Goal: Entertainment & Leisure: Consume media (video, audio)

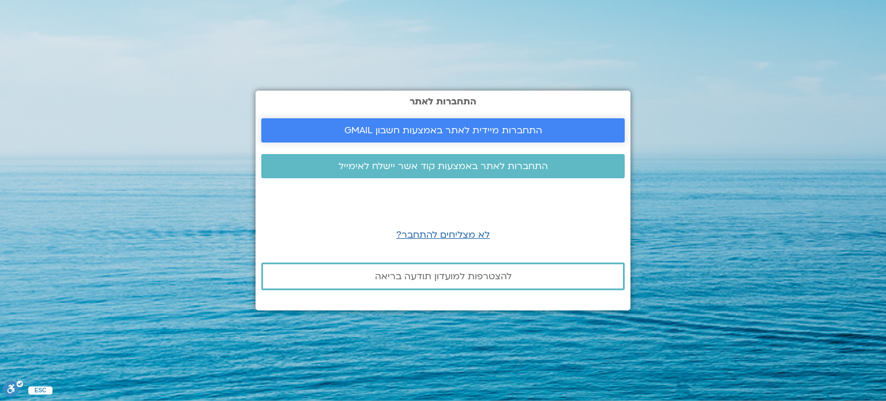
click at [463, 136] on span "התחברות מיידית לאתר באמצעות חשבון GMAIL" at bounding box center [443, 130] width 198 height 10
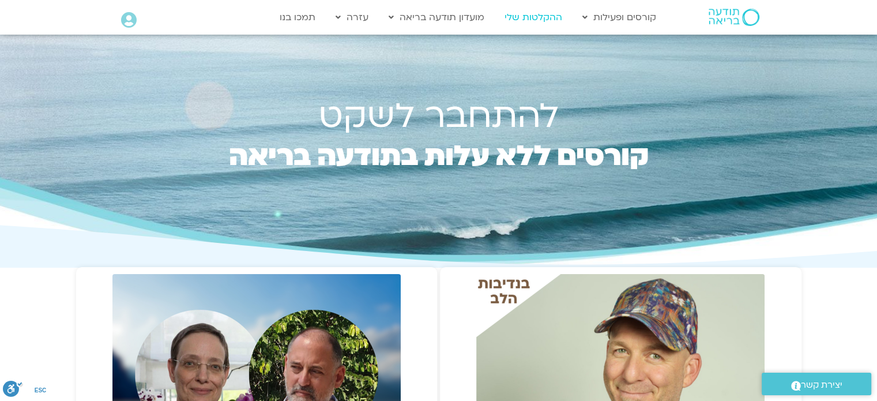
click at [517, 17] on link "ההקלטות שלי" at bounding box center [533, 17] width 69 height 22
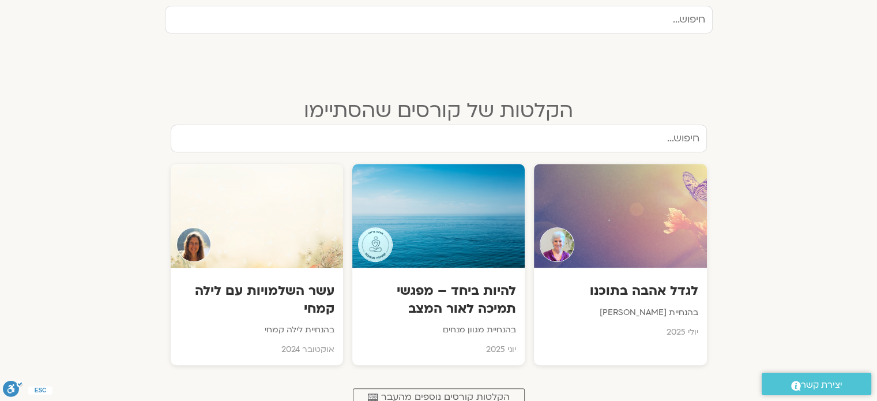
scroll to position [519, 0]
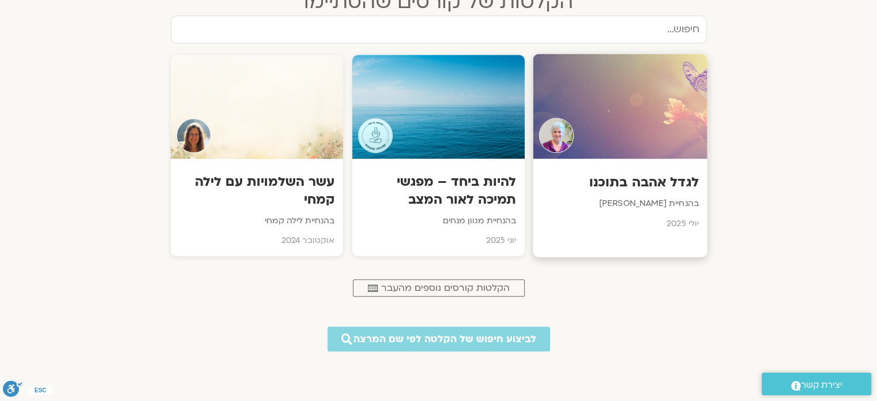
click at [660, 201] on p "בהנחיית סנדיה בר קמה" at bounding box center [620, 204] width 157 height 14
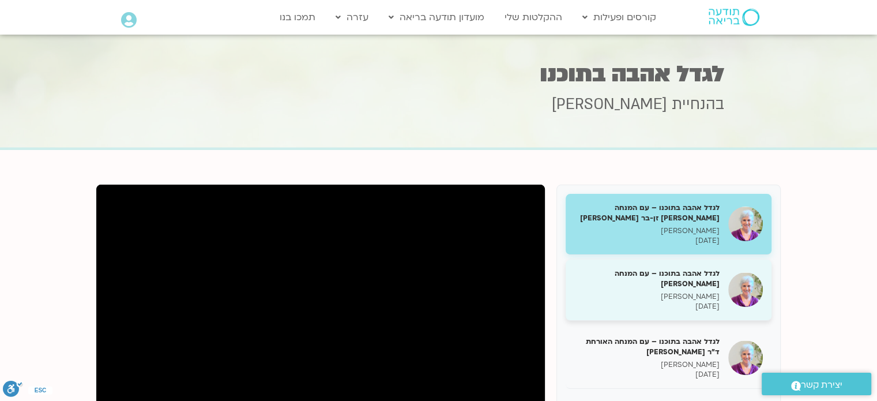
click at [705, 288] on h5 "לגדל אהבה בתוכנו – עם המנחה האורח ענבר בר קמה" at bounding box center [646, 278] width 145 height 21
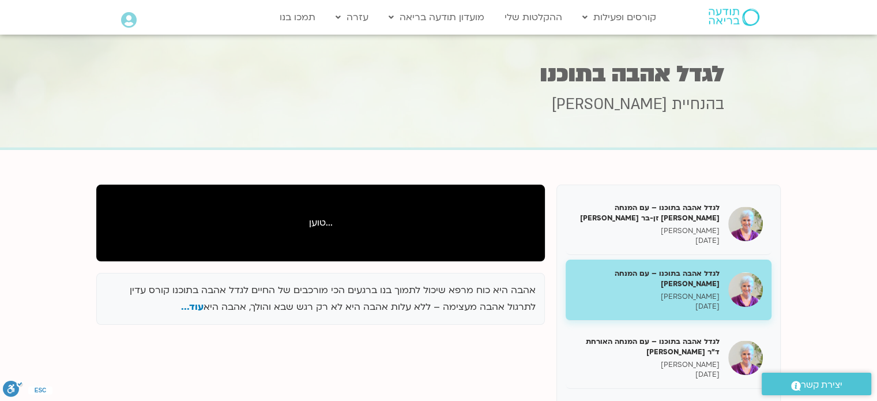
click at [705, 288] on h5 "לגדל אהבה בתוכנו – עם המנחה האורח ענבר בר קמה" at bounding box center [646, 278] width 145 height 21
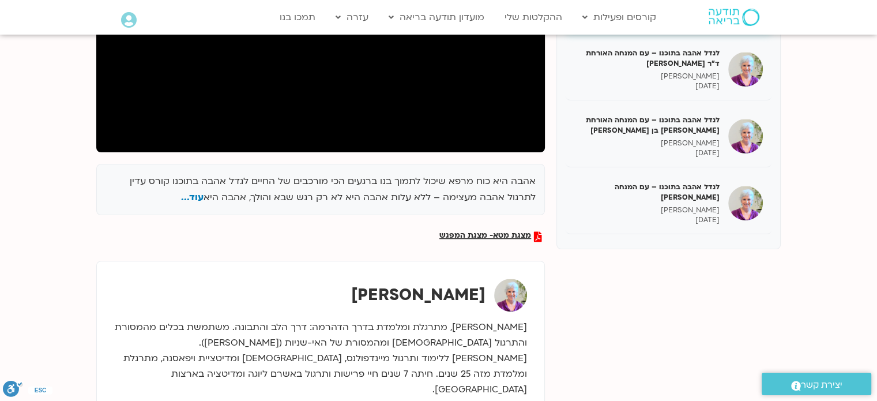
scroll to position [115, 0]
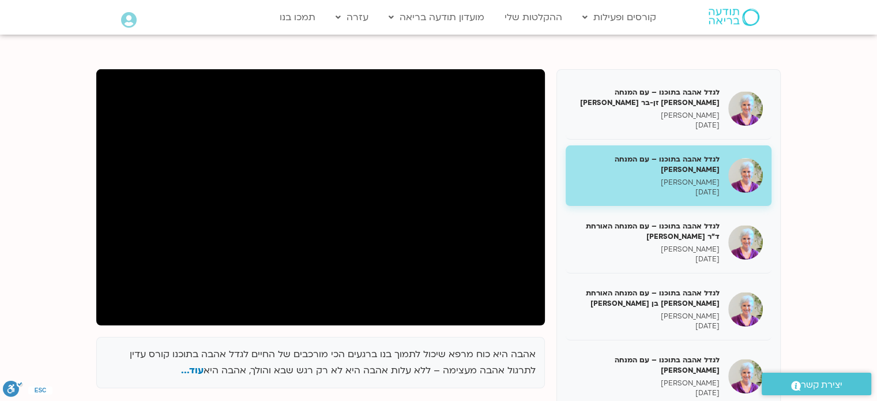
click at [566, 66] on div "אהבה היא כוח מרפא שיכול לתמוך בנו ברגעים הכי מורכבים של החיים לגדל אהבה בתוכנו …" at bounding box center [439, 338] width 696 height 551
drag, startPoint x: 539, startPoint y: 81, endPoint x: 489, endPoint y: 48, distance: 60.3
click at [489, 48] on section "אהבה היא כוח מרפא שיכול לתמוך בנו ברגעים הכי מורכבים של החיים לגדל אהבה בתוכנו …" at bounding box center [438, 345] width 877 height 620
